Goal: Information Seeking & Learning: Learn about a topic

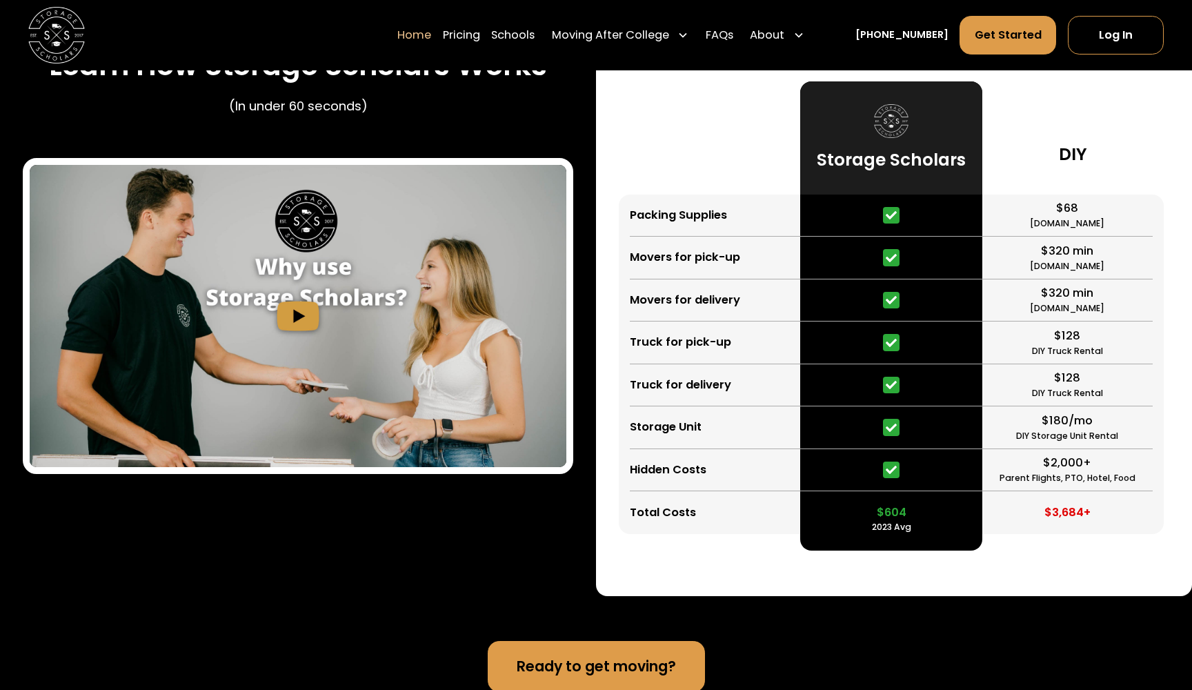
scroll to position [2709, 0]
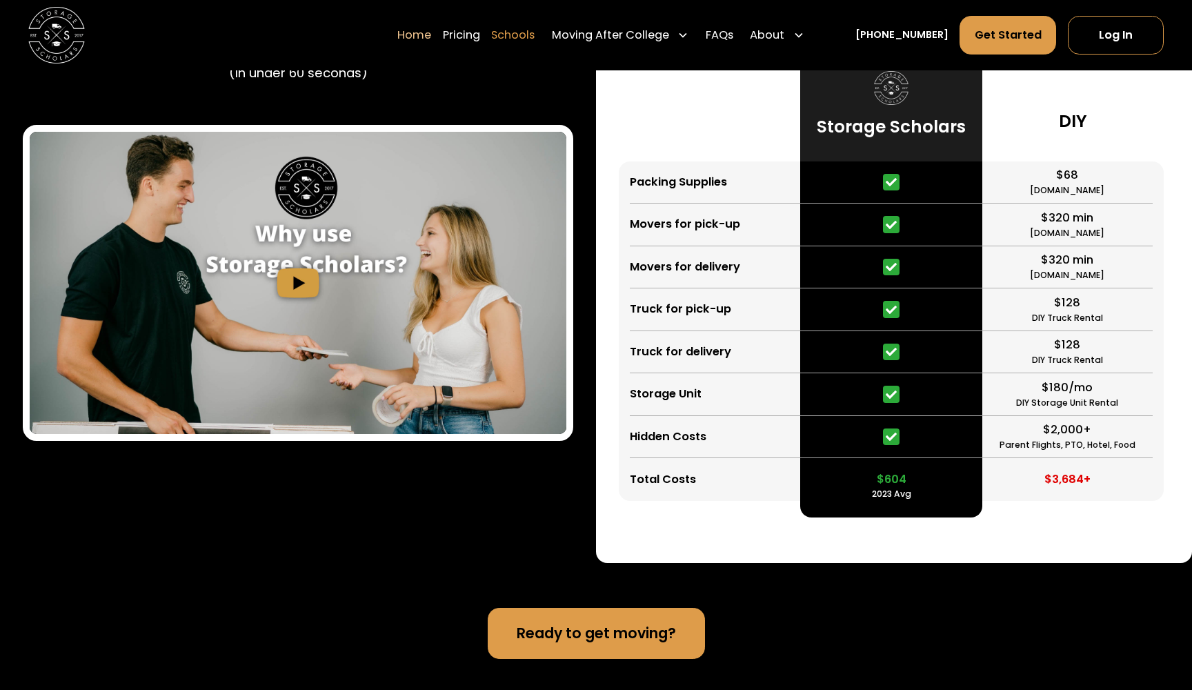
click at [524, 33] on link "Schools" at bounding box center [512, 35] width 43 height 39
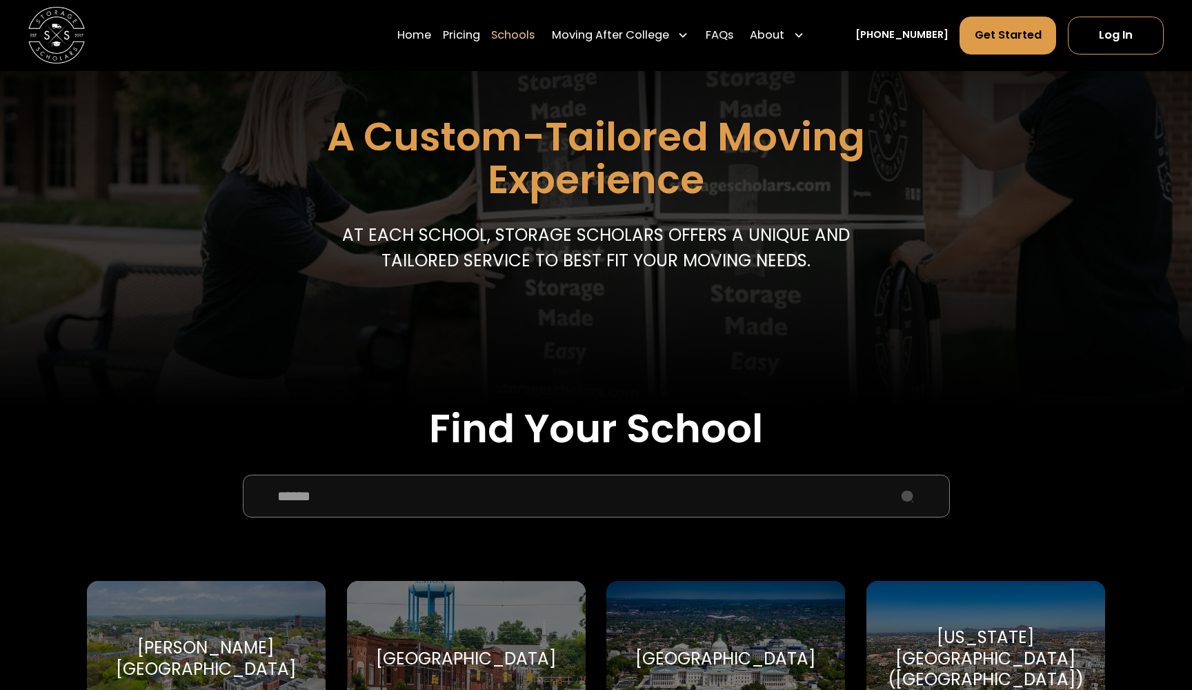
scroll to position [255, 0]
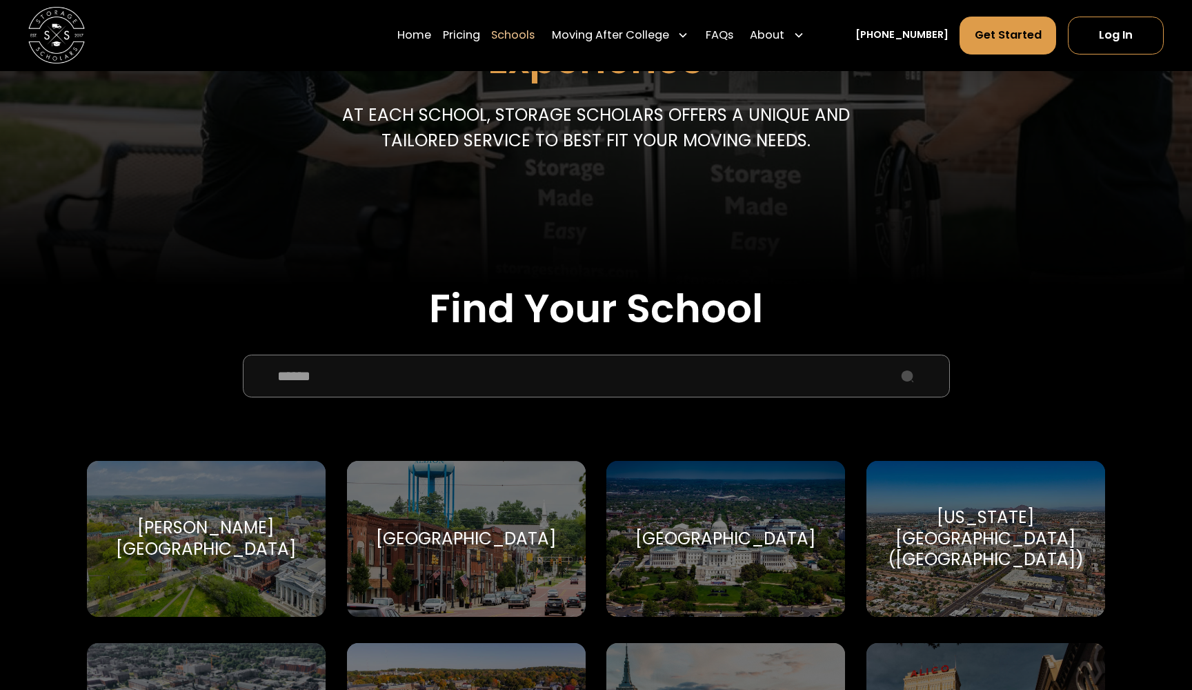
click at [660, 375] on input "School Select Form" at bounding box center [596, 376] width 707 height 43
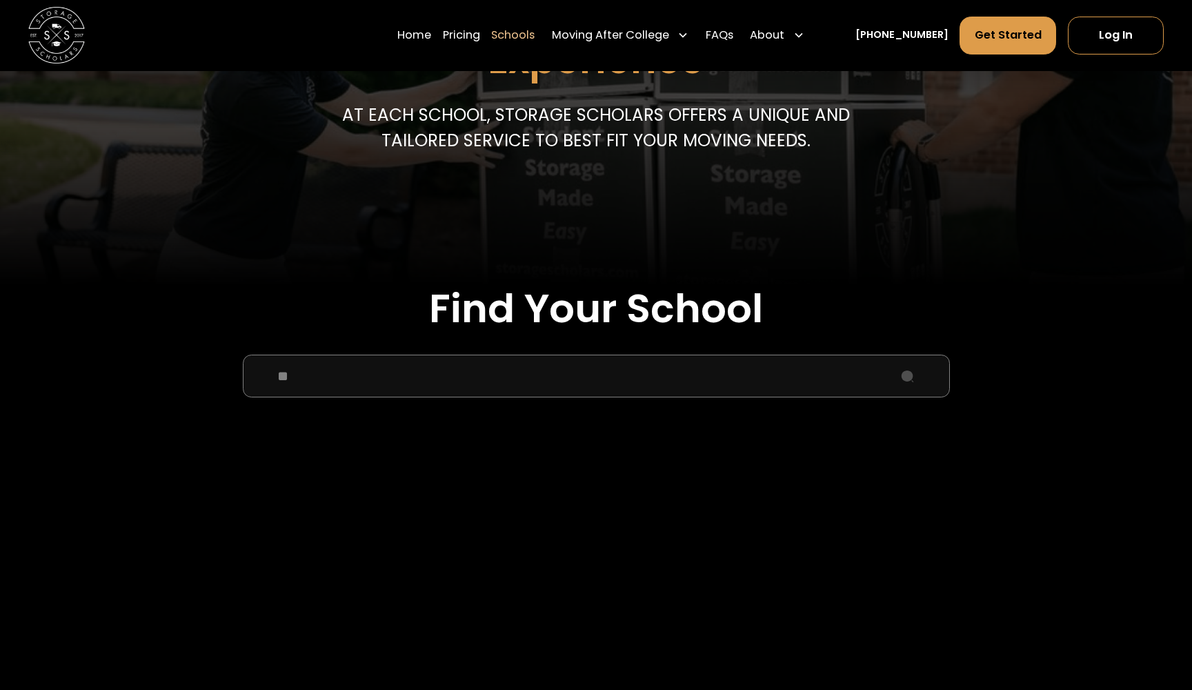
type input "*"
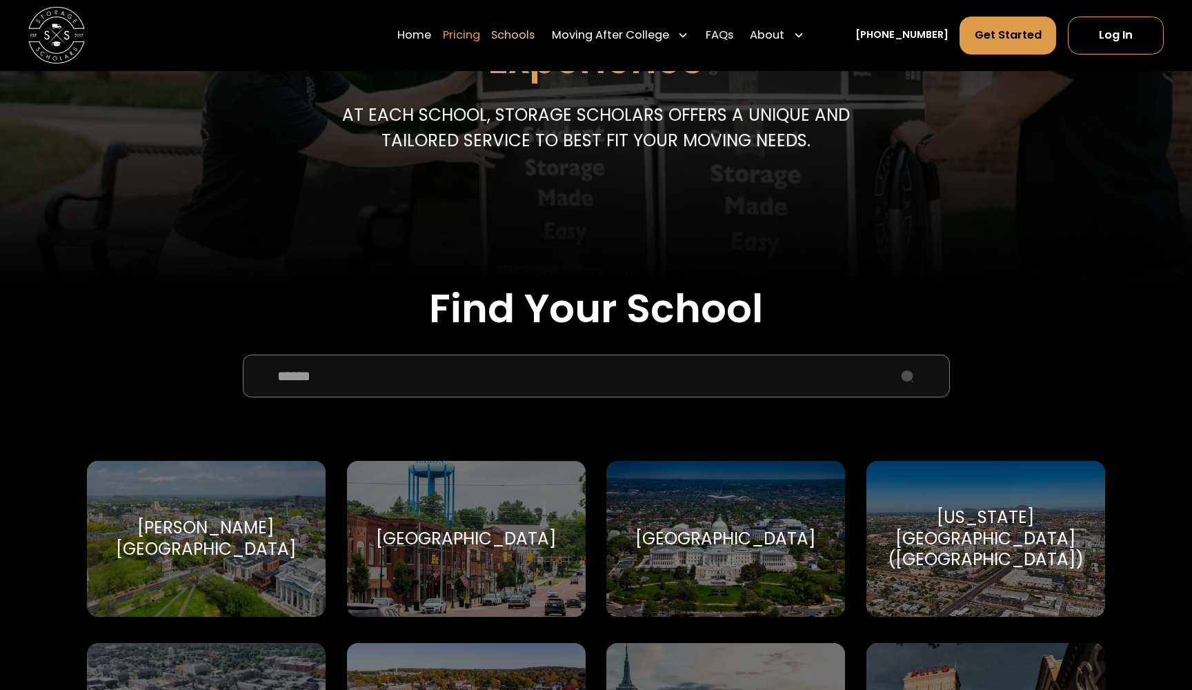
click at [480, 35] on link "Pricing" at bounding box center [461, 35] width 37 height 39
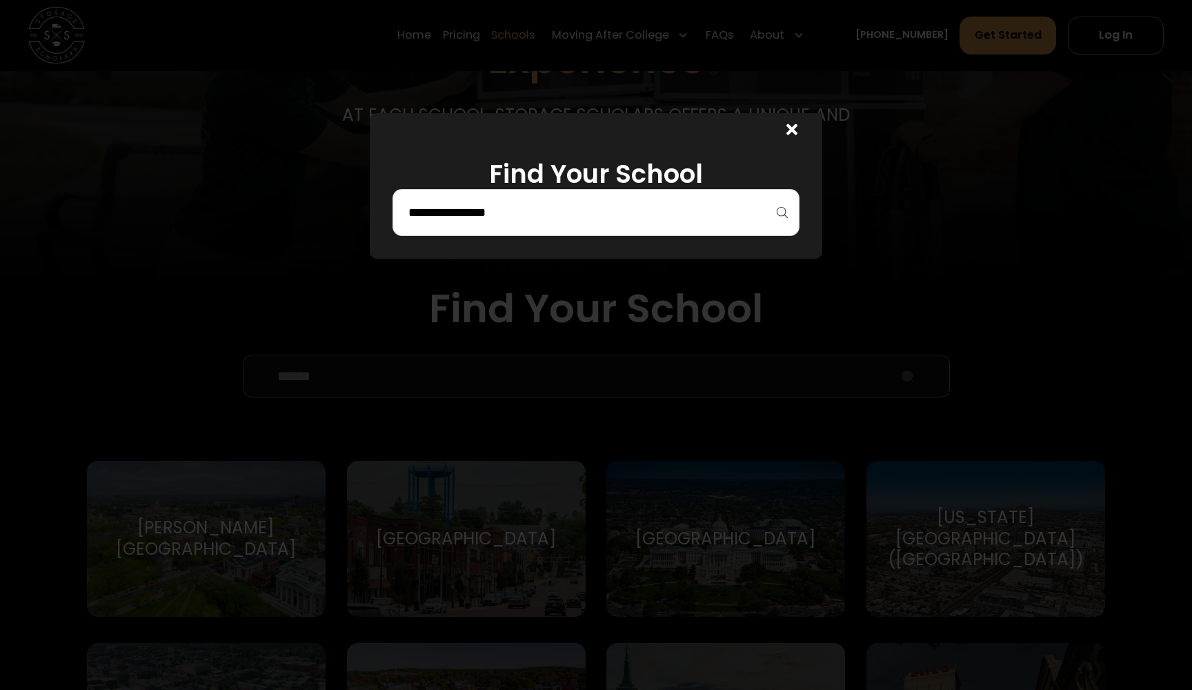
click at [524, 232] on div at bounding box center [596, 212] width 407 height 47
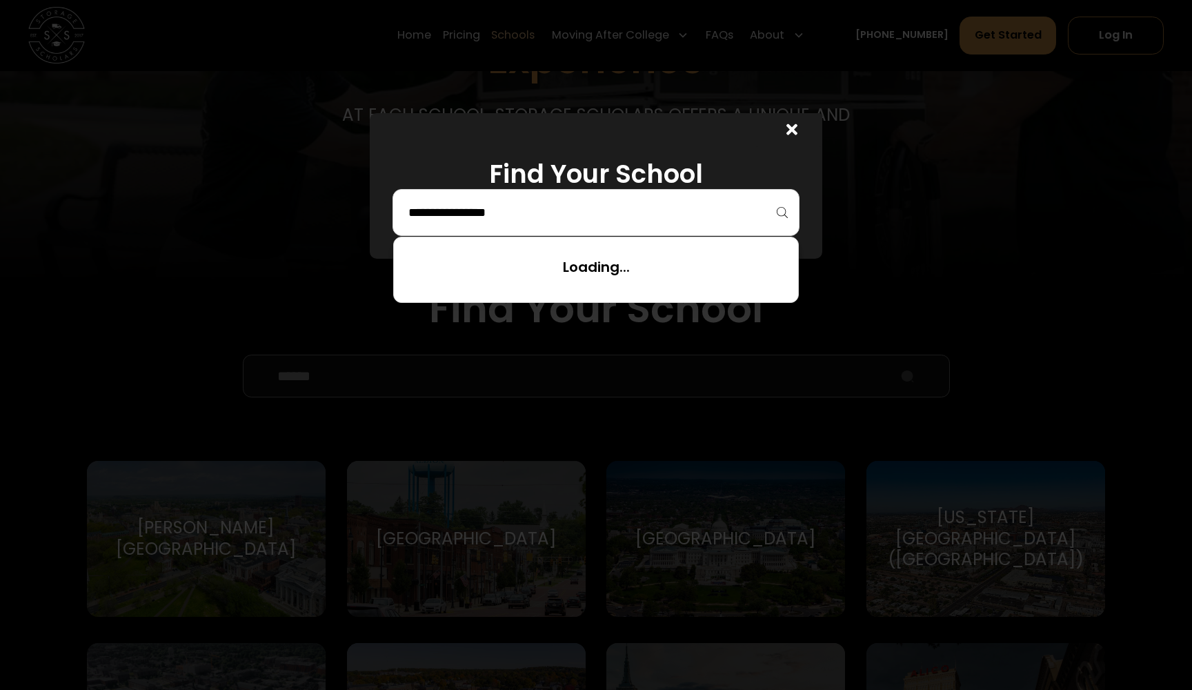
click at [523, 219] on input "search" at bounding box center [596, 212] width 378 height 23
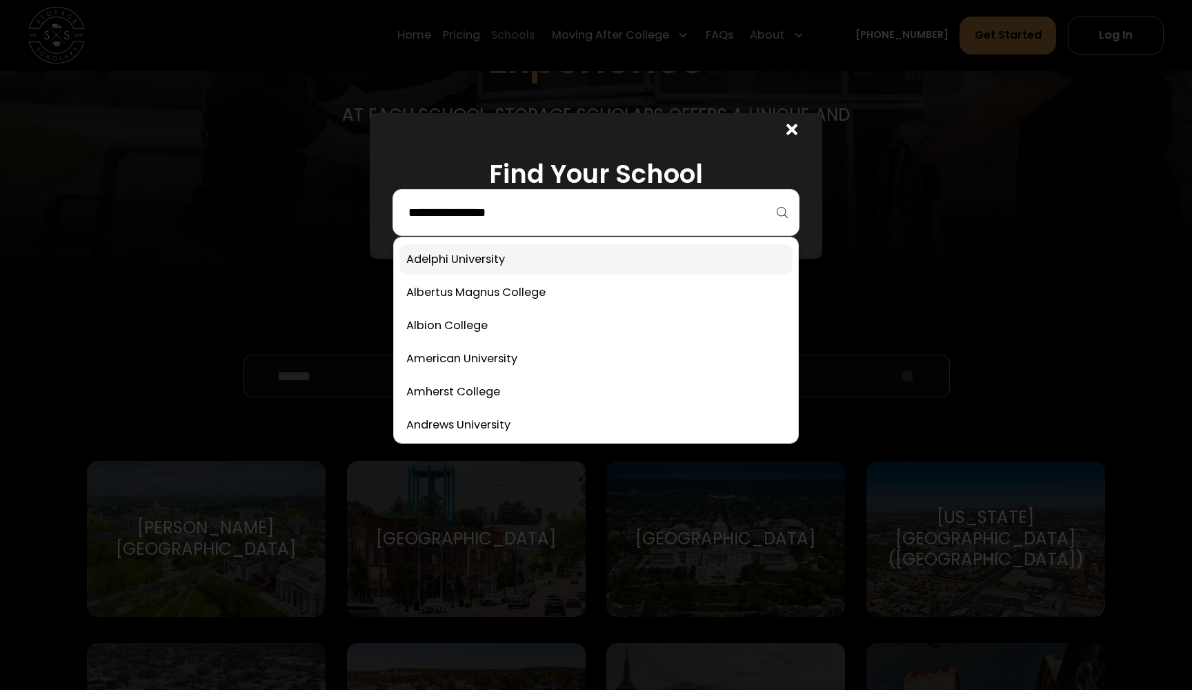
click at [519, 274] on link at bounding box center [596, 259] width 393 height 30
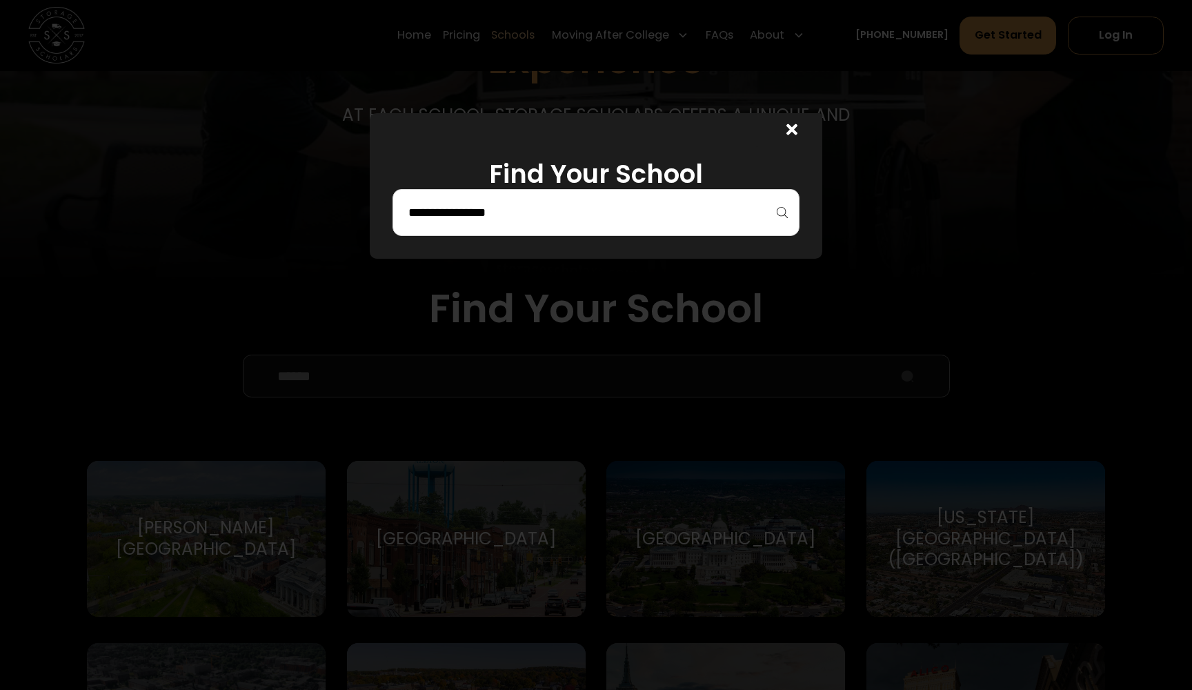
click at [516, 266] on div at bounding box center [596, 345] width 1192 height 690
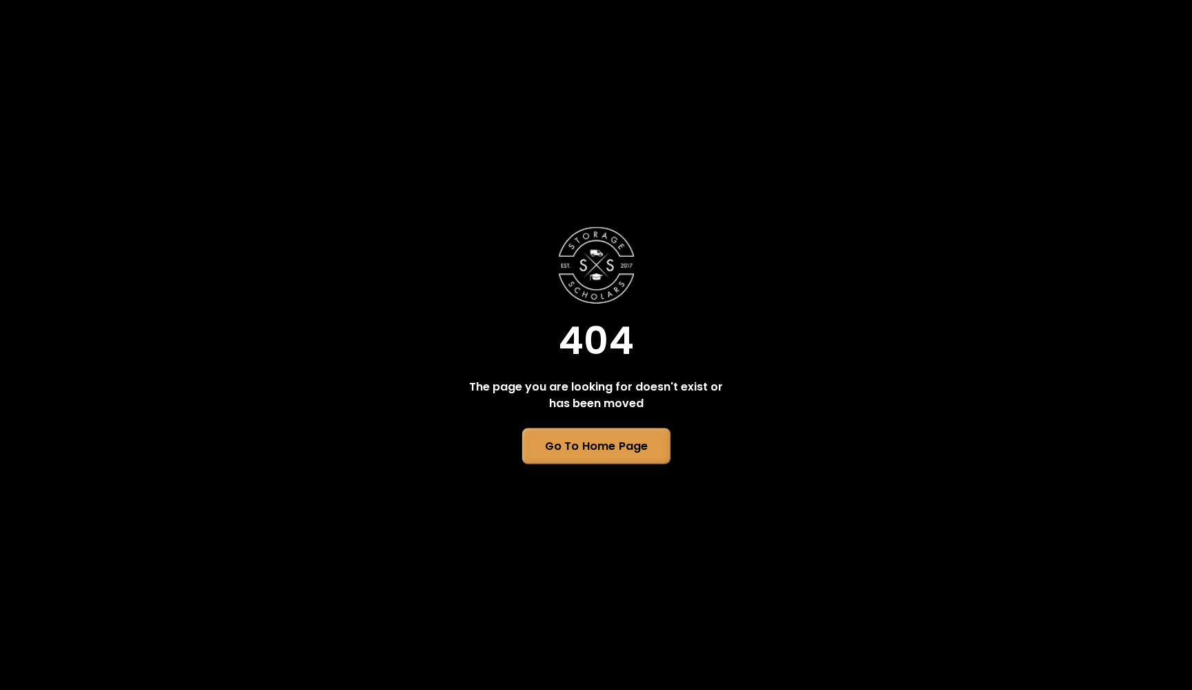
click at [573, 449] on link "Go To Home Page" at bounding box center [596, 446] width 148 height 36
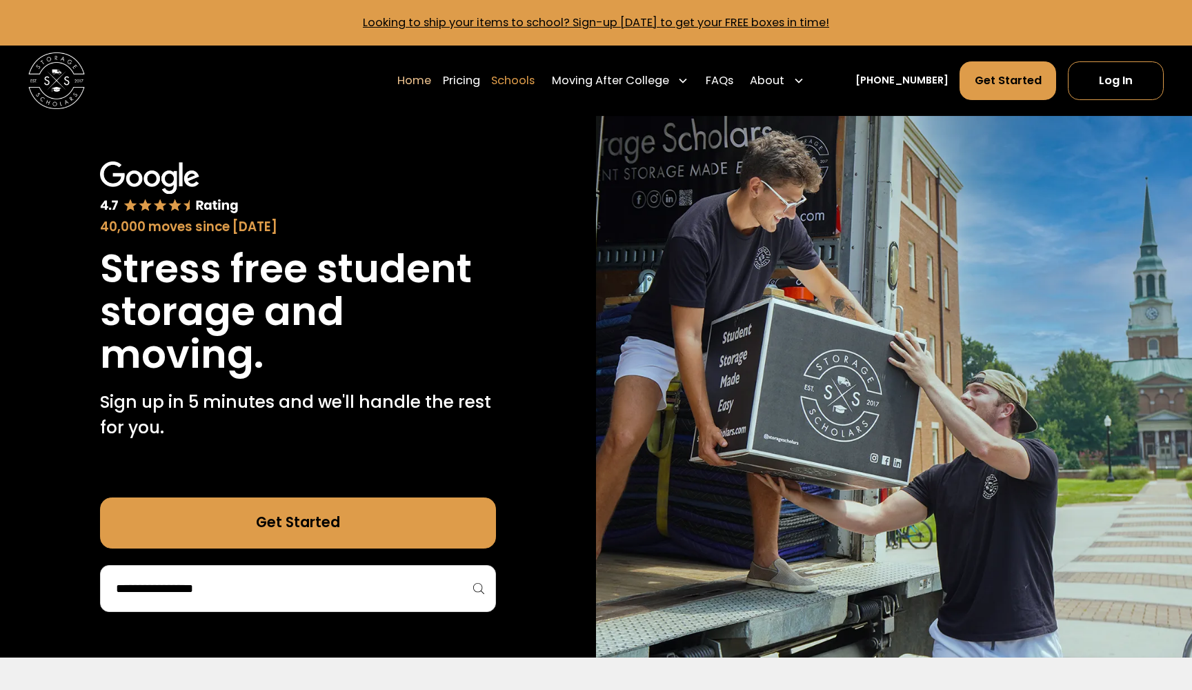
click at [531, 90] on link "Schools" at bounding box center [512, 80] width 43 height 39
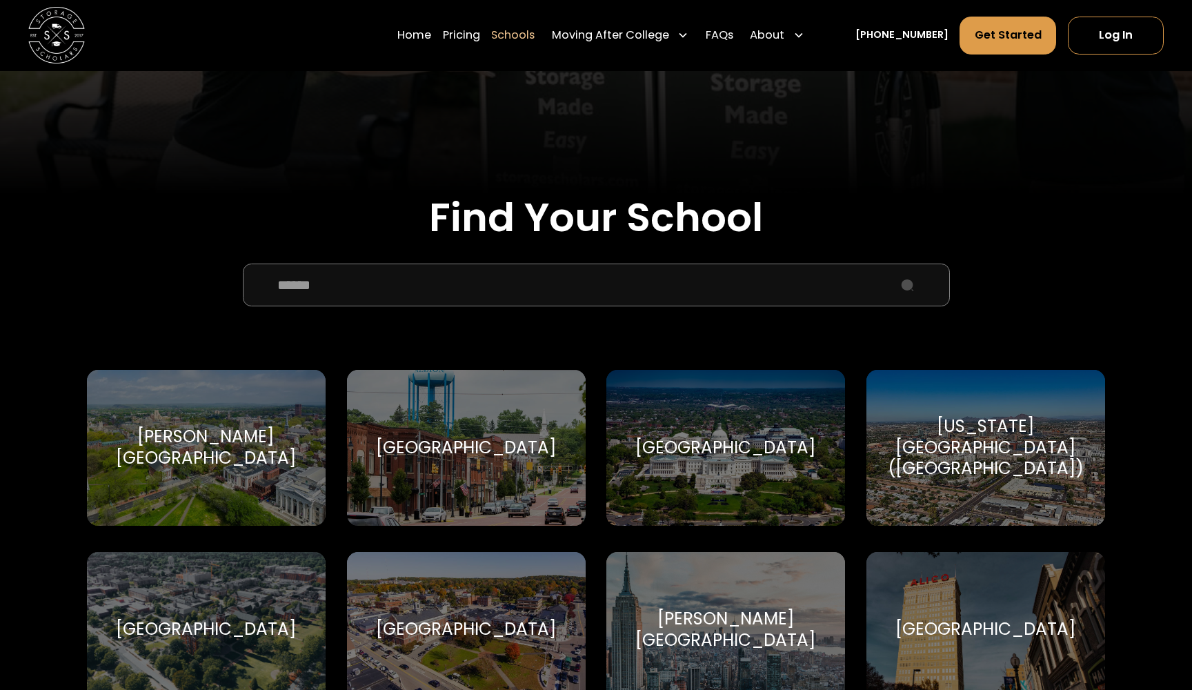
scroll to position [469, 0]
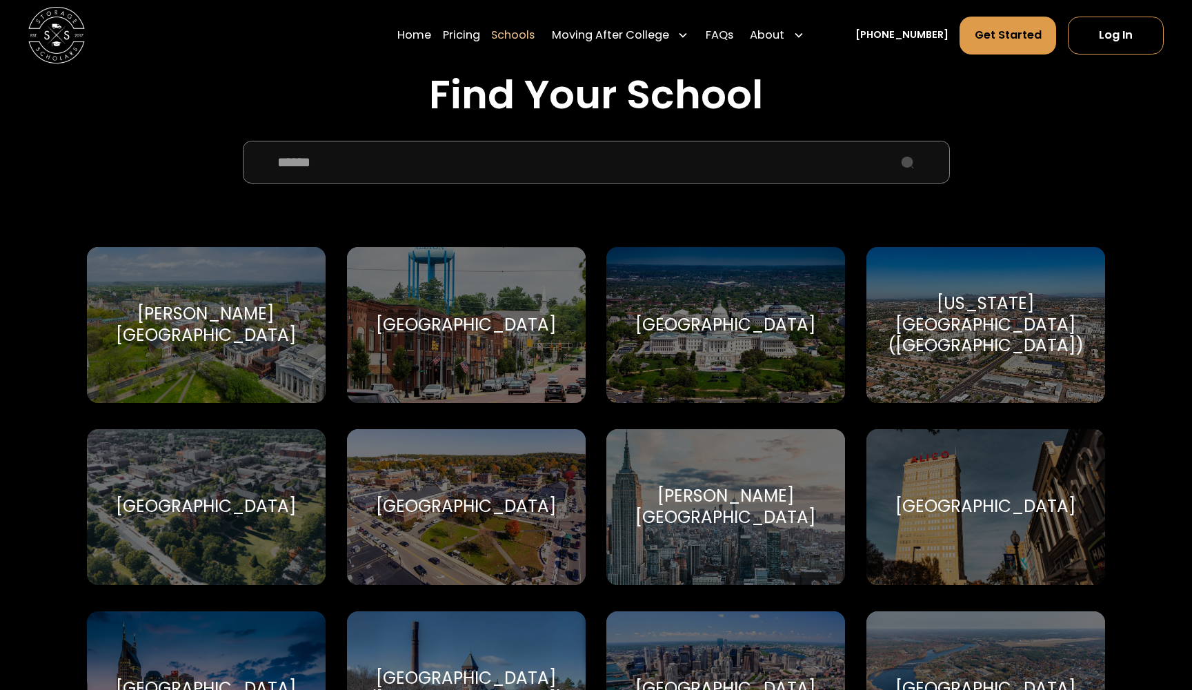
click at [497, 166] on input "School Select Form" at bounding box center [596, 162] width 707 height 43
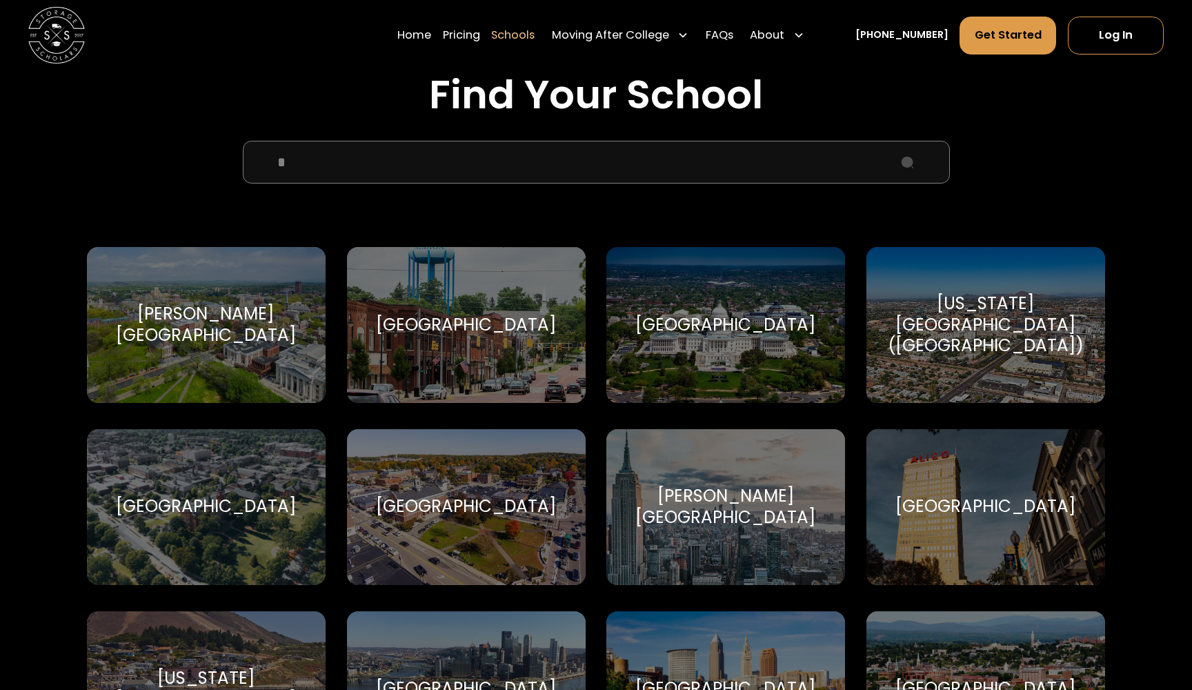
type input "*"
click at [527, 331] on div "[GEOGRAPHIC_DATA]" at bounding box center [466, 325] width 181 height 21
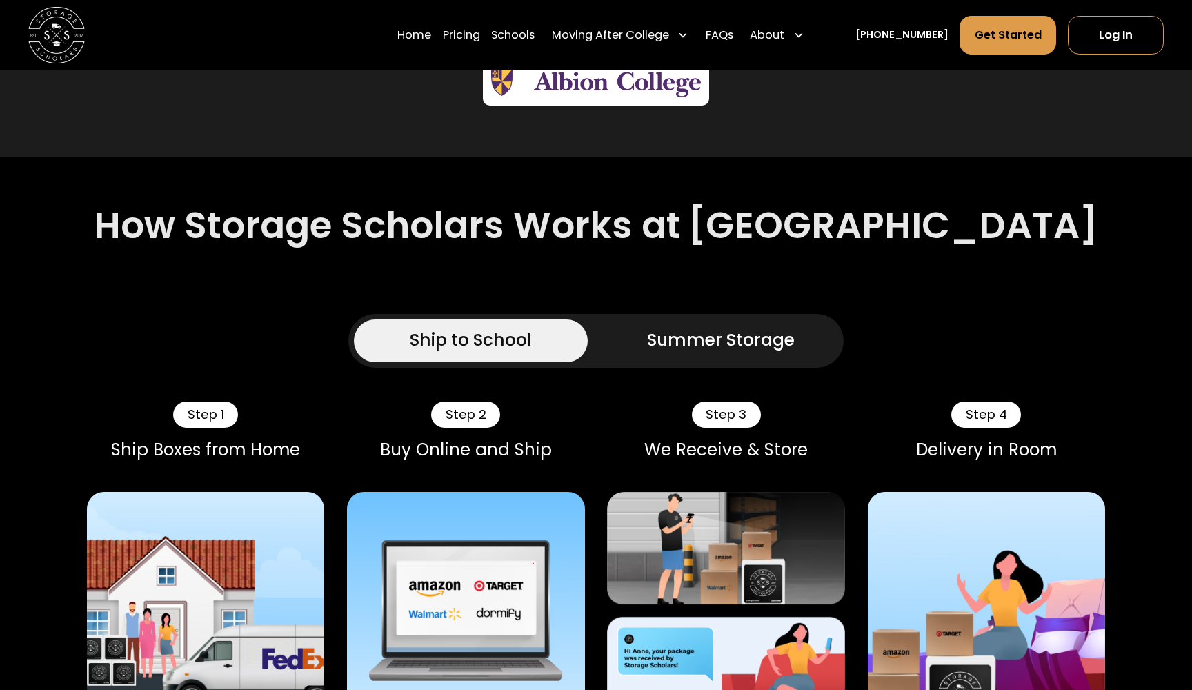
scroll to position [896, 0]
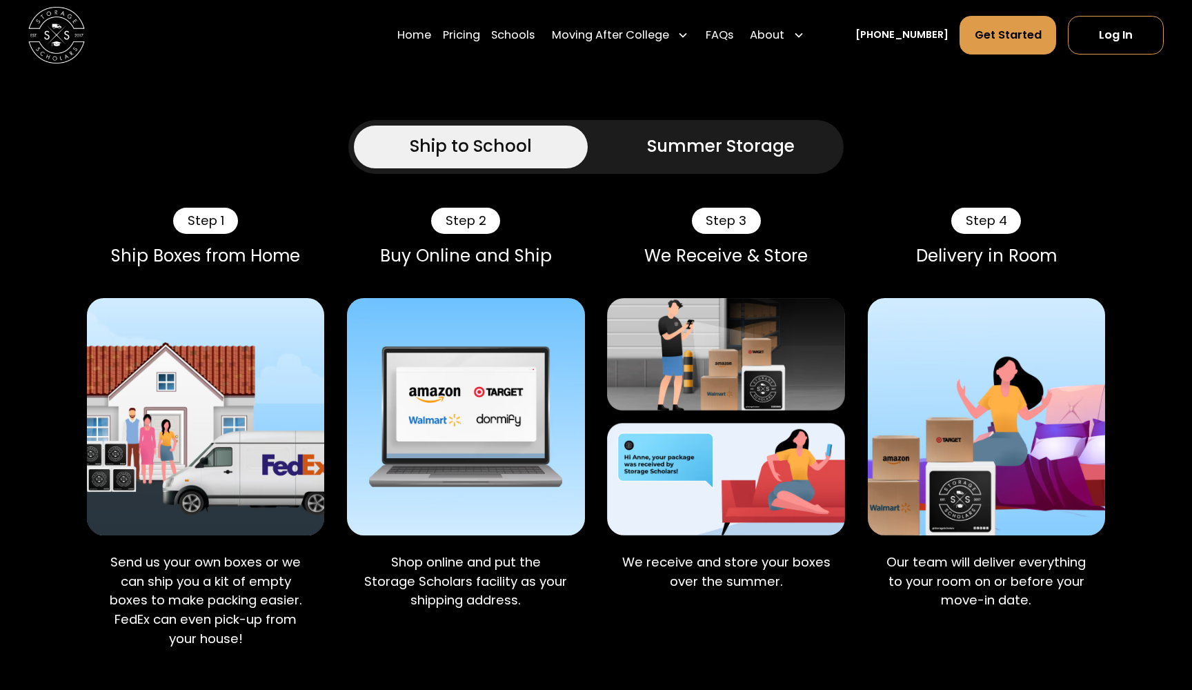
click at [671, 153] on div "Summer Storage" at bounding box center [721, 147] width 148 height 26
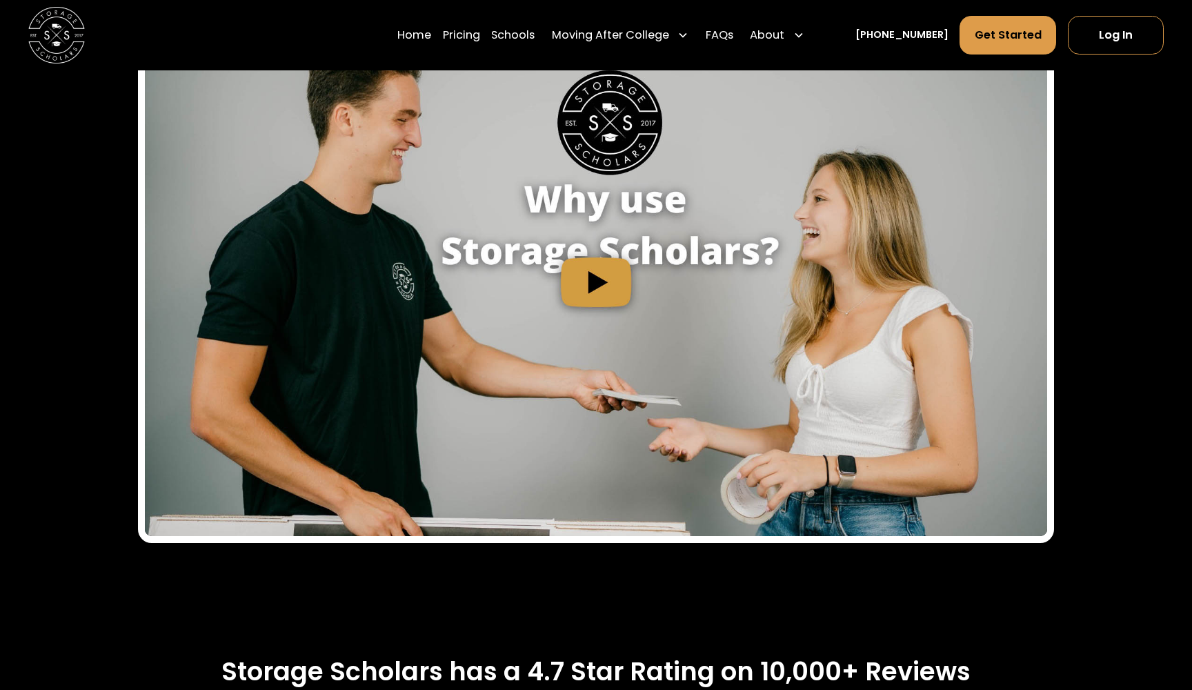
scroll to position [1744, 0]
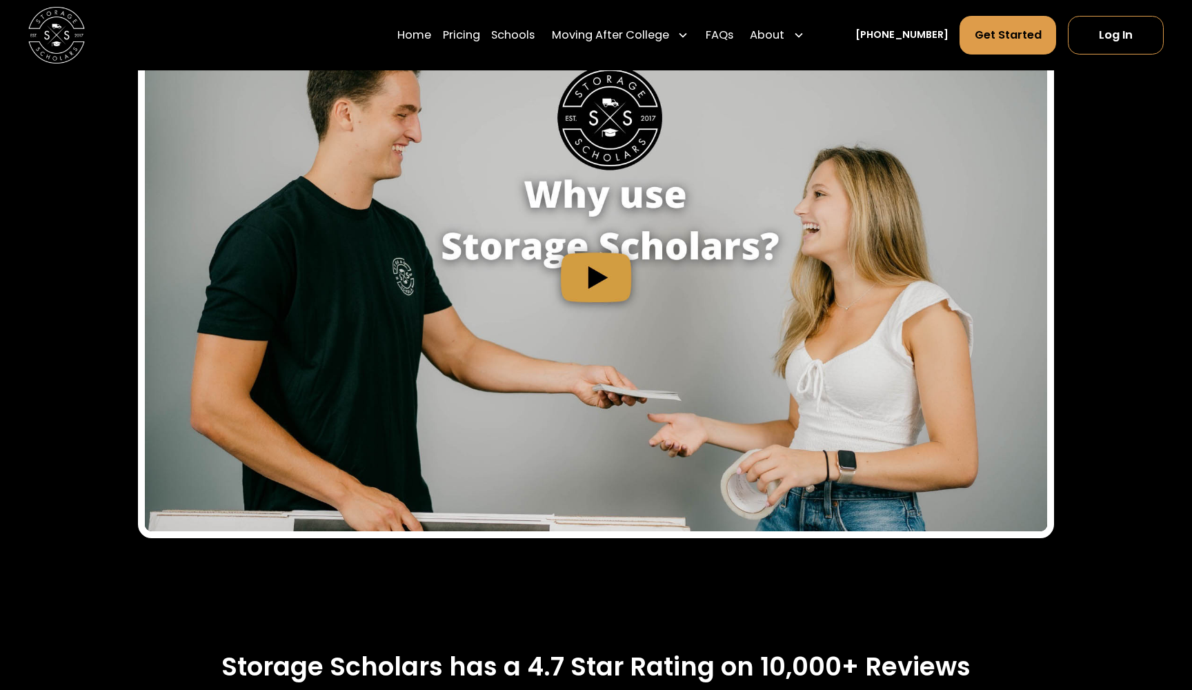
click at [607, 292] on img "open lightbox" at bounding box center [596, 277] width 903 height 508
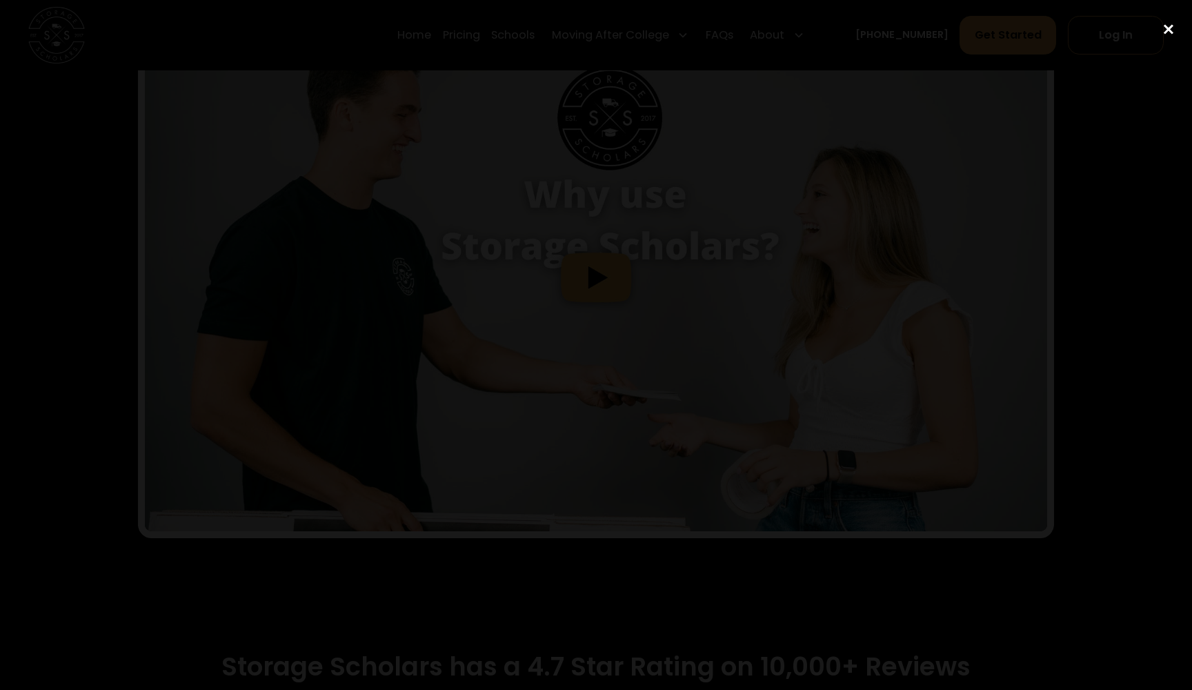
click at [1171, 28] on div "close lightbox" at bounding box center [1169, 29] width 47 height 30
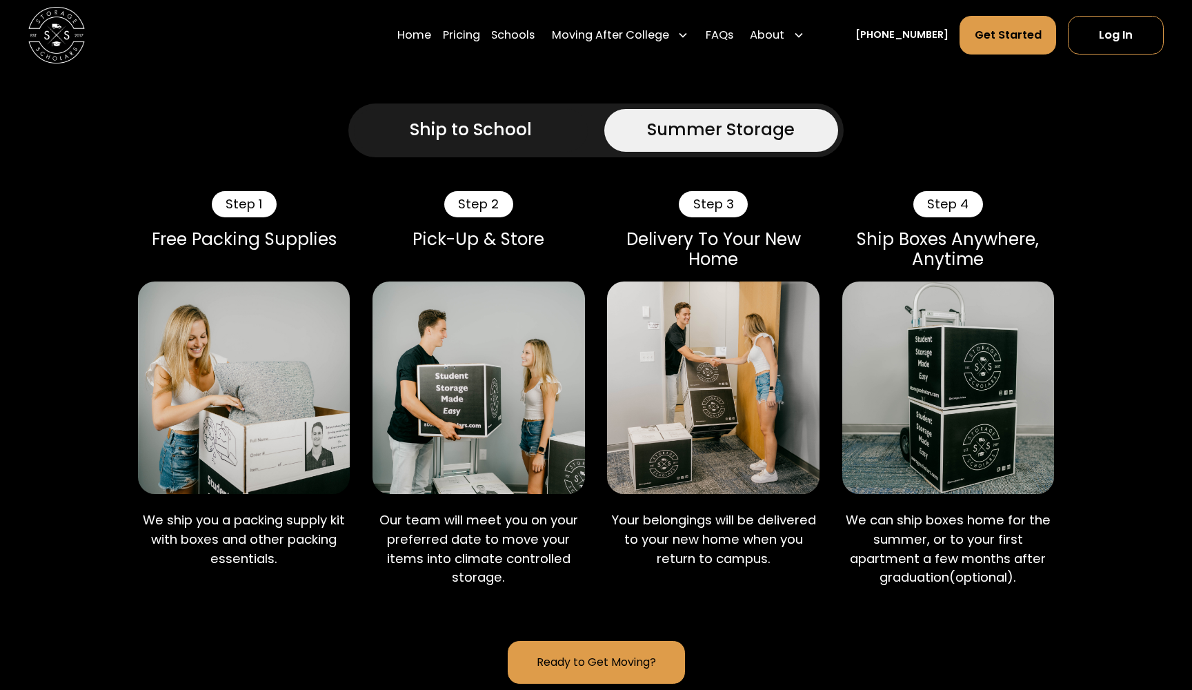
scroll to position [948, 0]
